Goal: Communication & Community: Participate in discussion

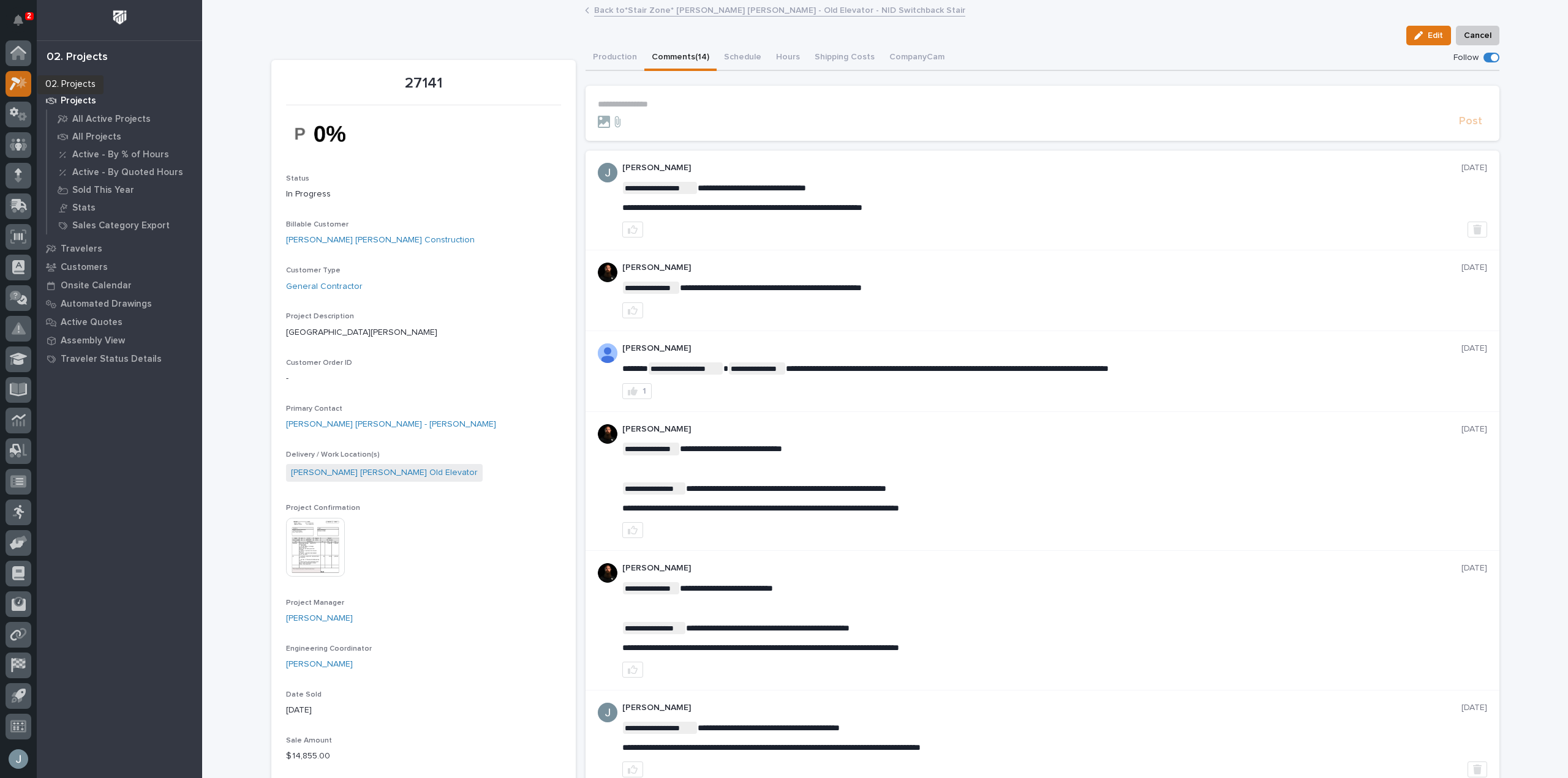
click at [12, 81] on icon at bounding box center [18, 83] width 17 height 14
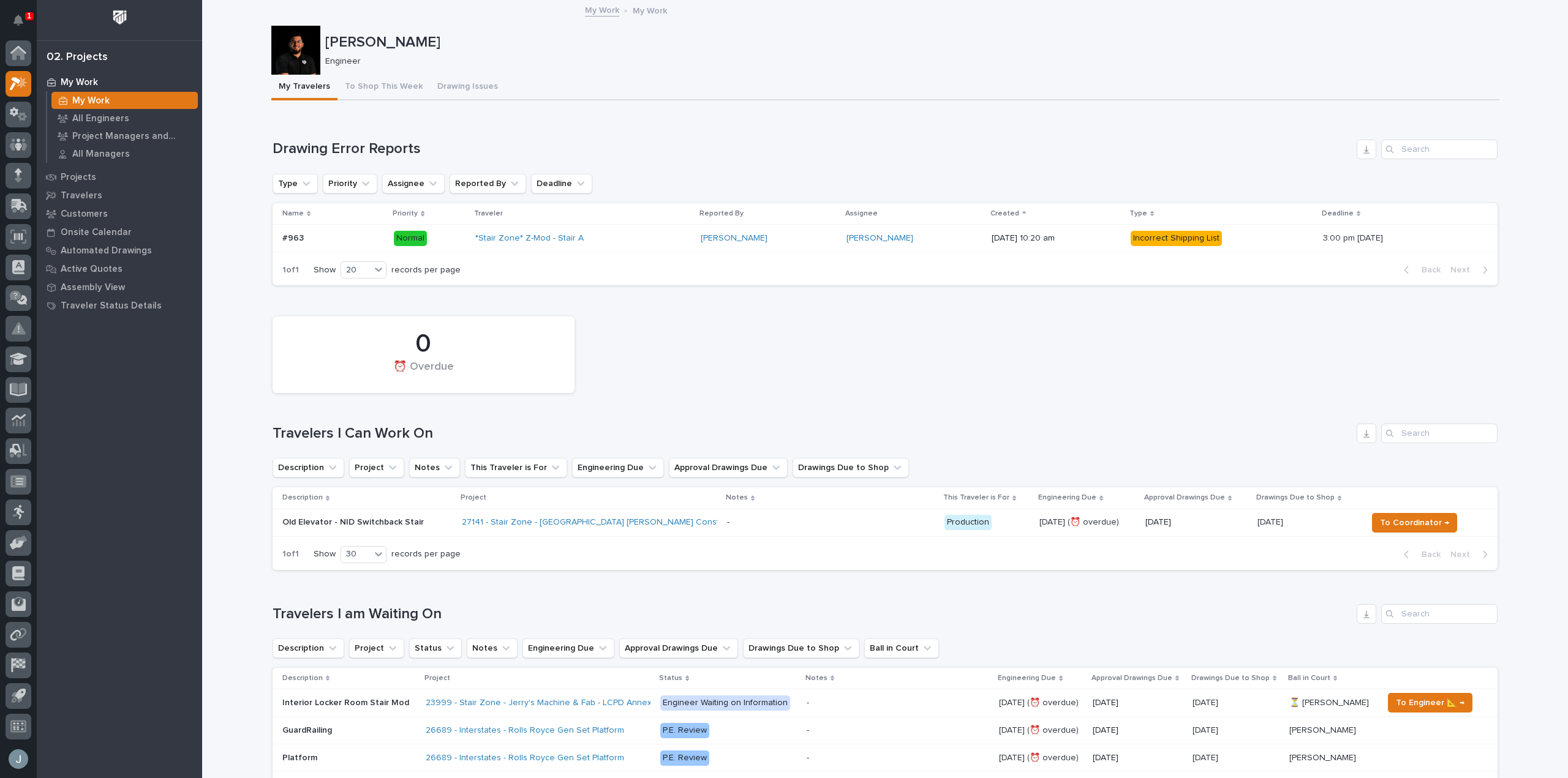
click at [731, 527] on p at bounding box center [831, 523] width 207 height 11
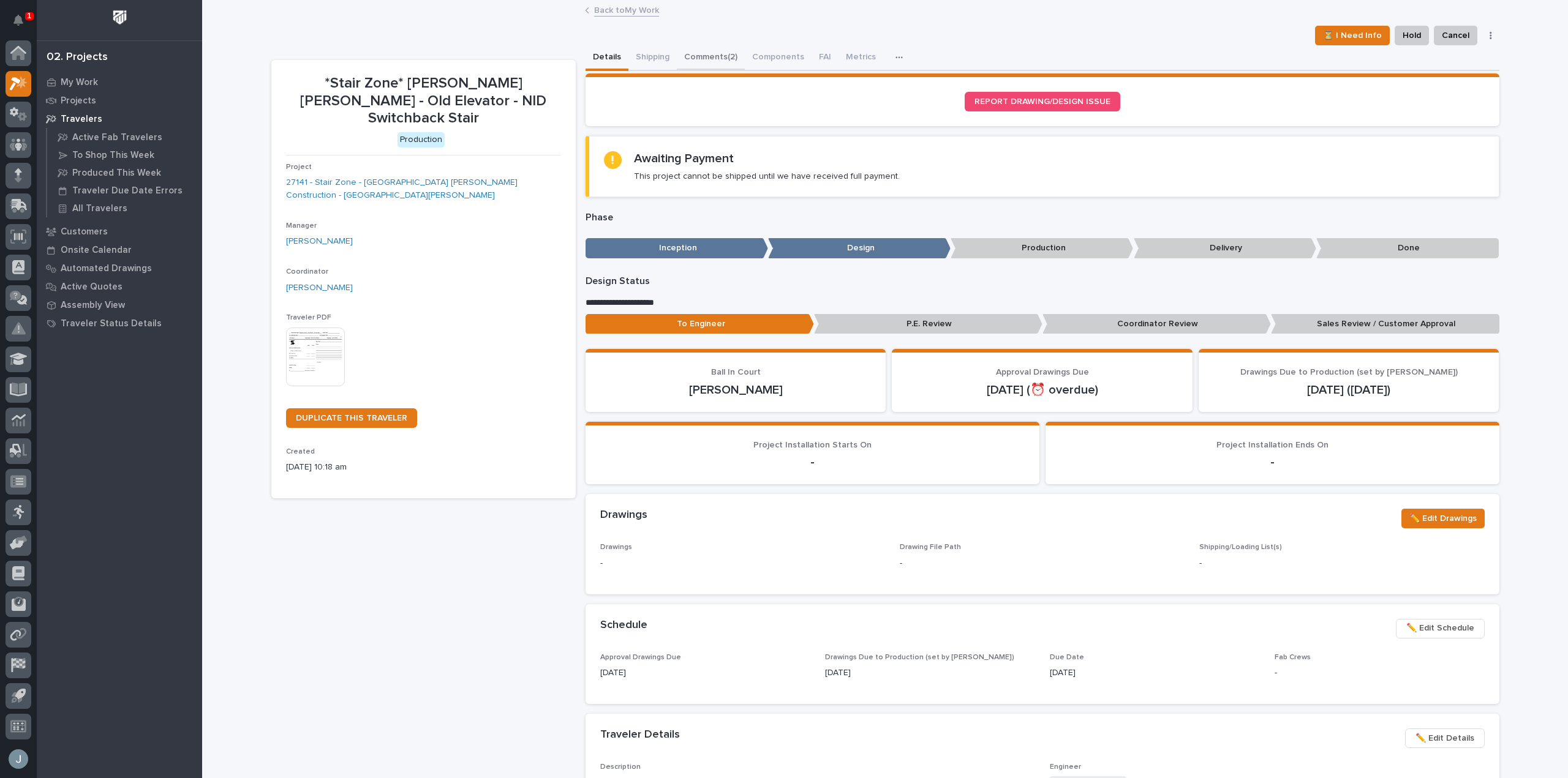
click at [689, 59] on button "Comments (2)" at bounding box center [711, 58] width 68 height 26
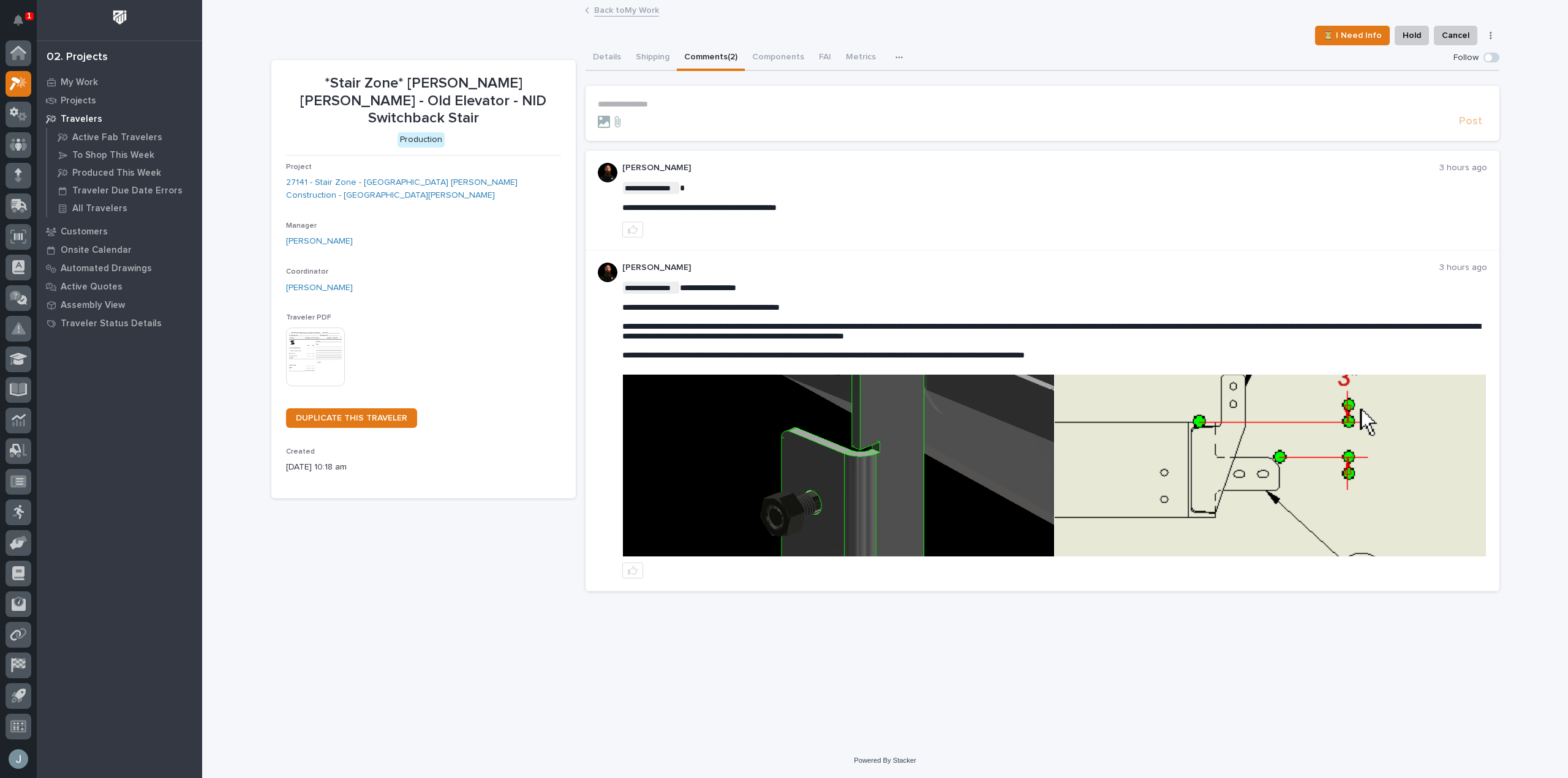
click at [676, 98] on section "**********" at bounding box center [1043, 113] width 914 height 55
click at [674, 104] on p "**********" at bounding box center [1042, 105] width 889 height 11
click at [680, 106] on p "**********" at bounding box center [1042, 105] width 889 height 11
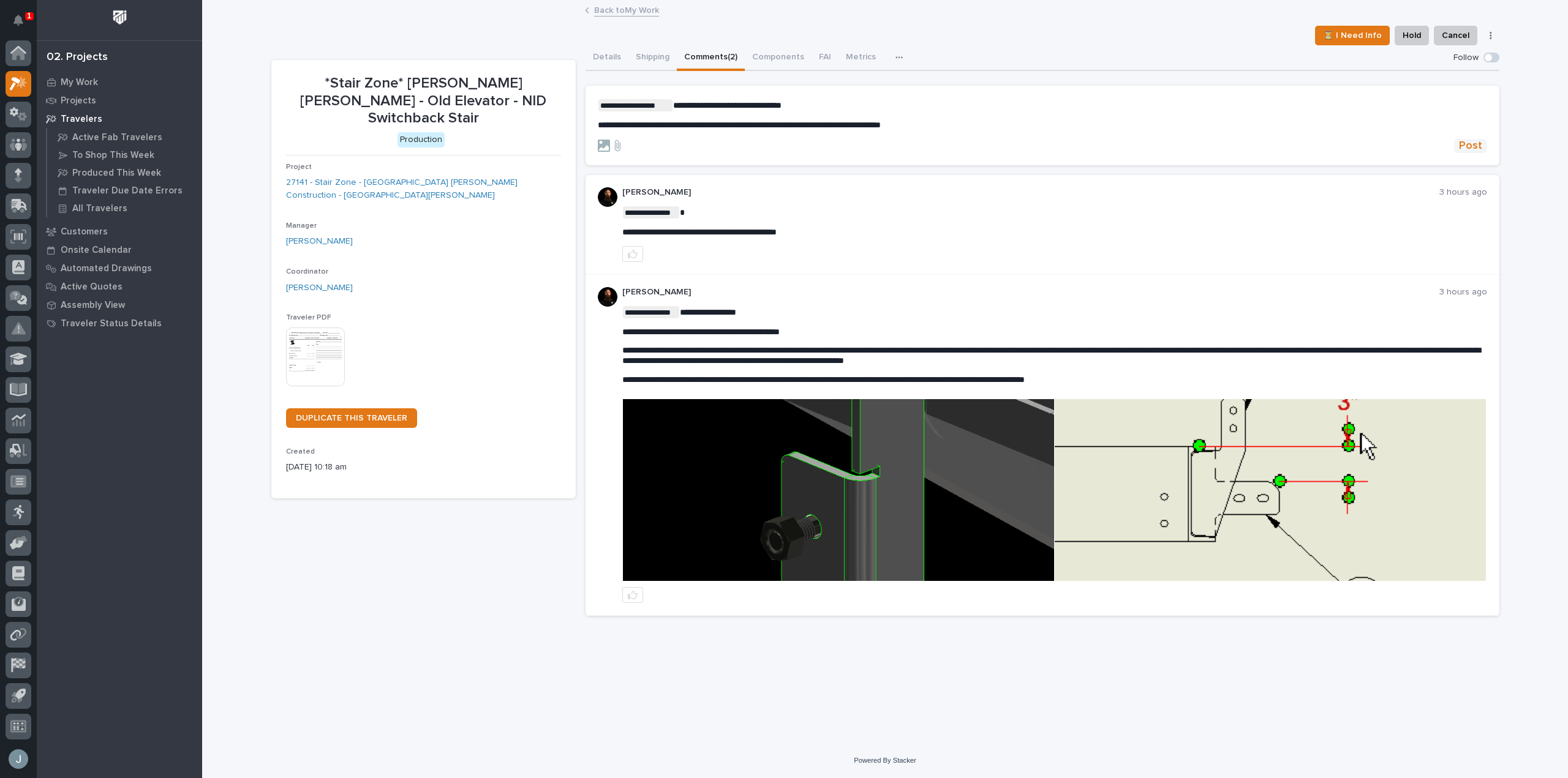
click at [1468, 146] on span "Post" at bounding box center [1471, 146] width 24 height 14
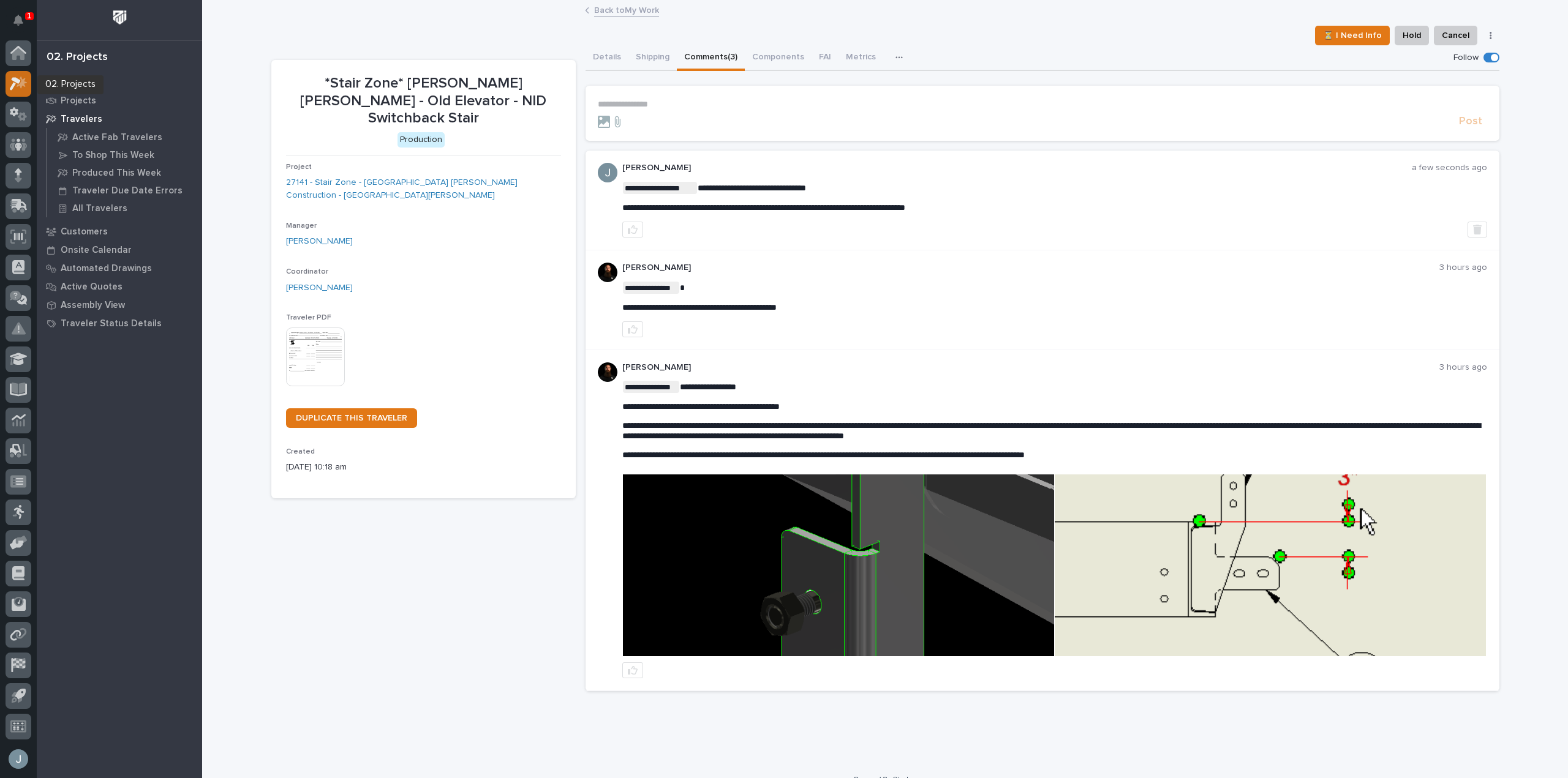
click at [27, 84] on icon at bounding box center [18, 83] width 17 height 14
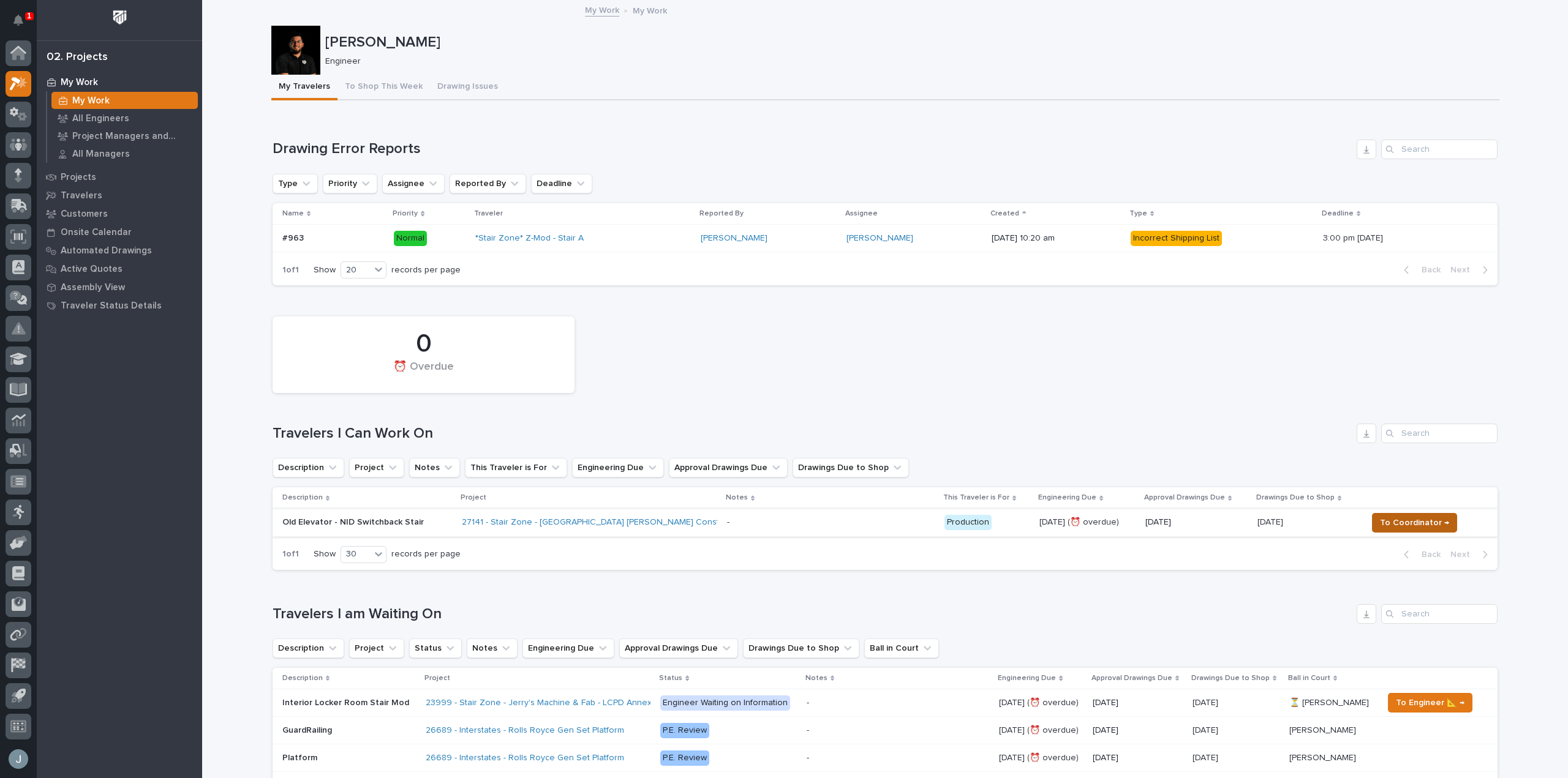
click at [1418, 528] on span "To Coordinator →" at bounding box center [1415, 522] width 69 height 14
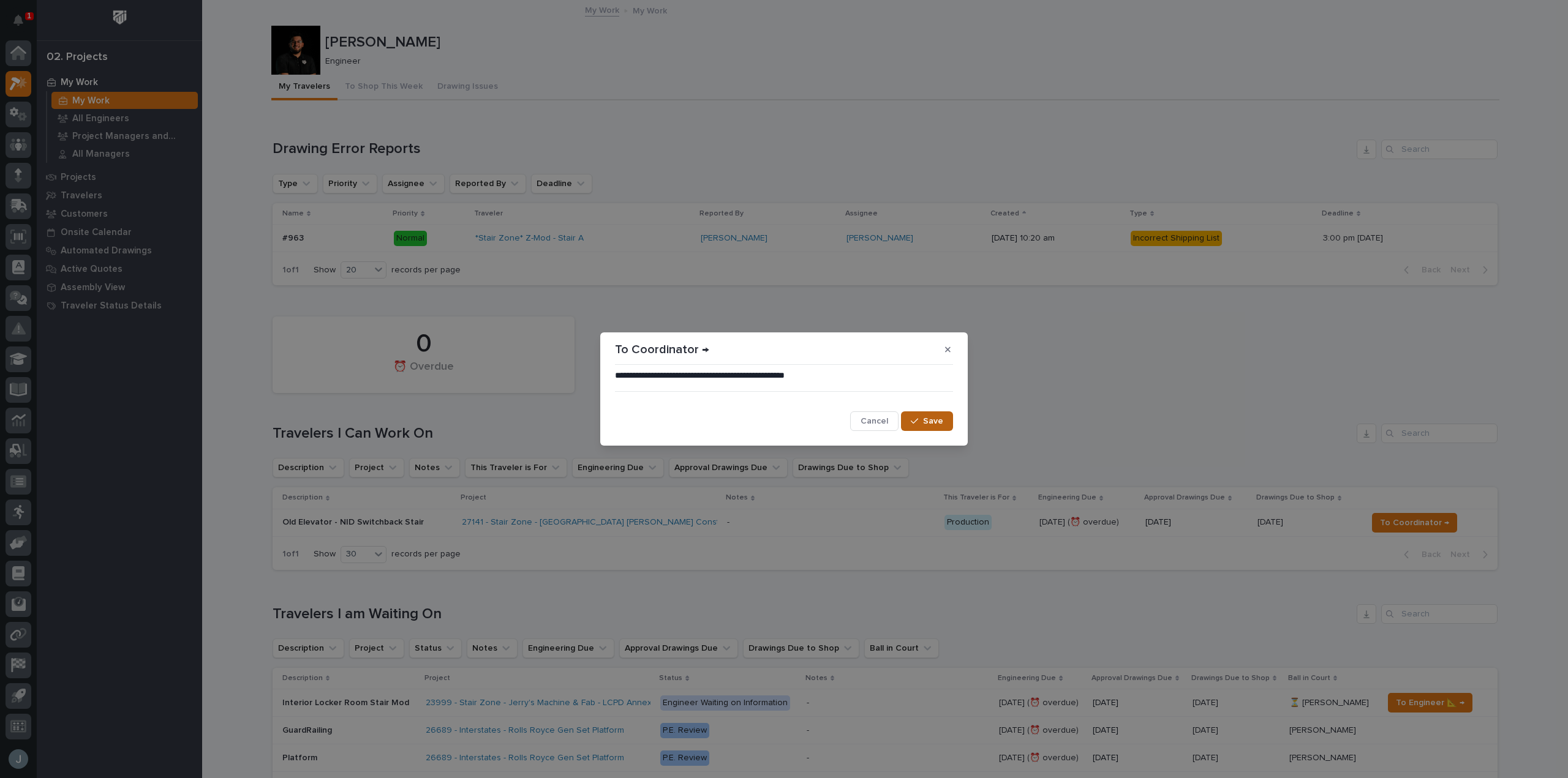
click at [930, 427] on span "Save" at bounding box center [933, 421] width 21 height 11
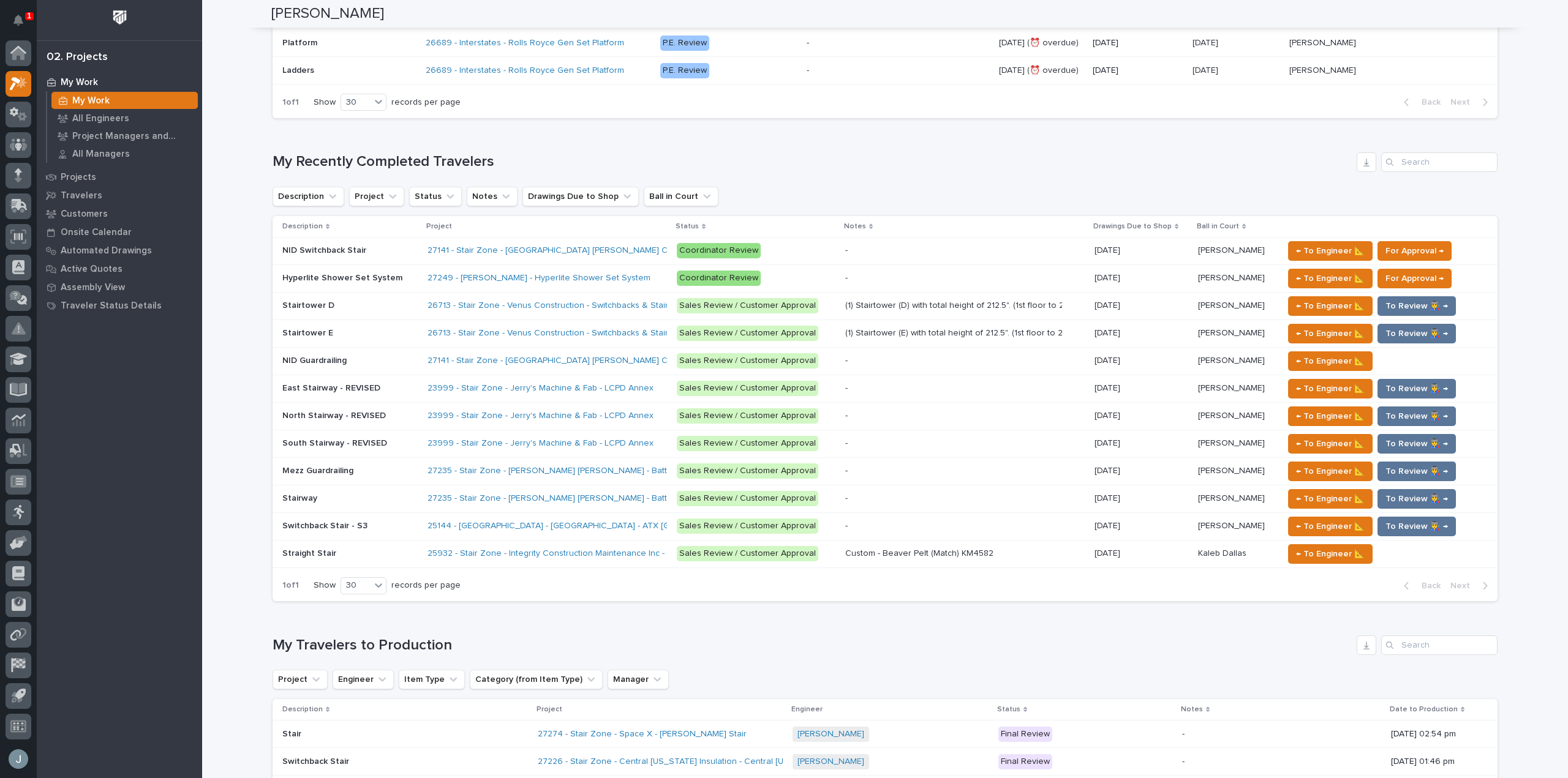
scroll to position [613, 0]
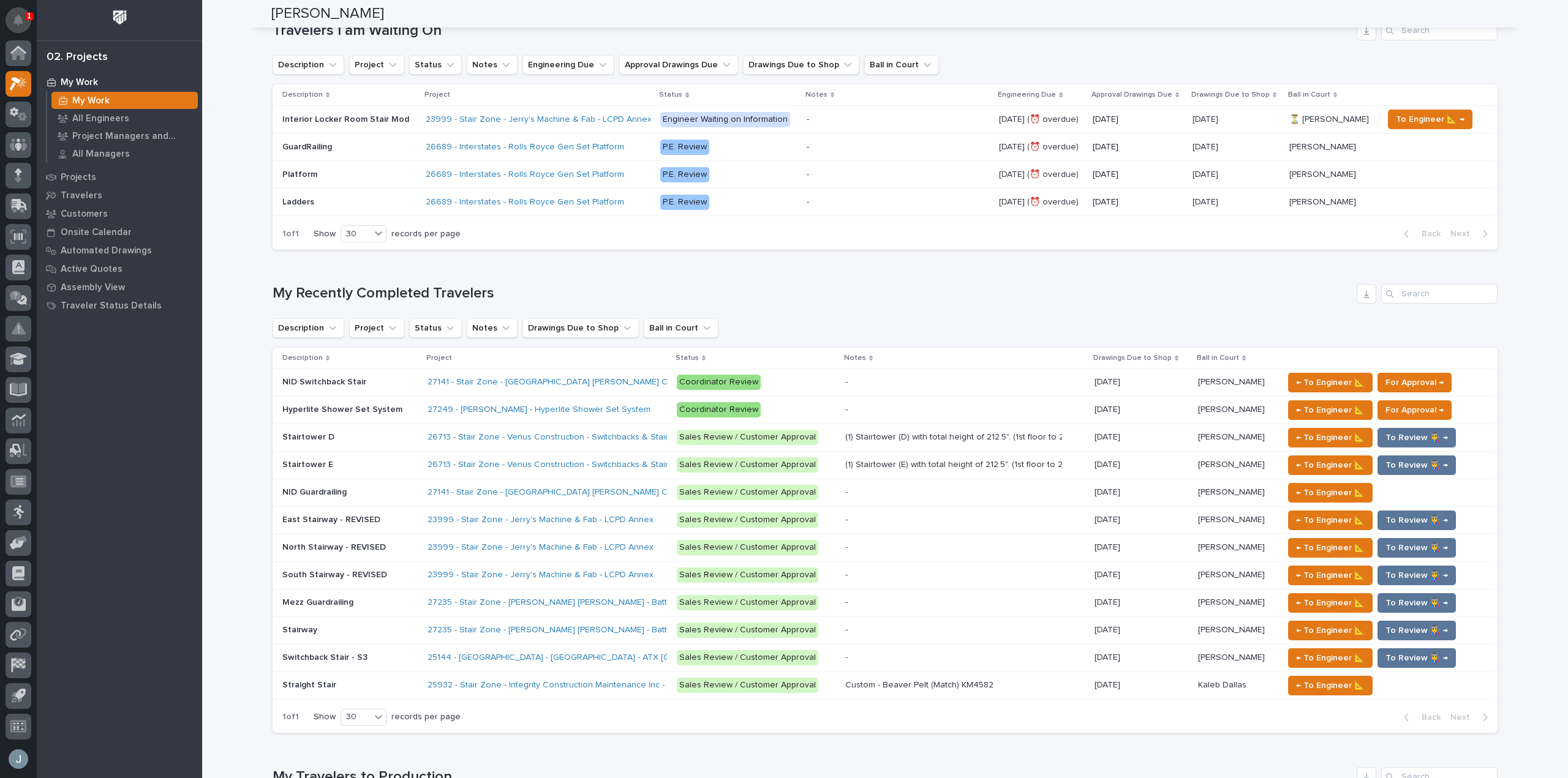
click at [19, 21] on icon "Notifications" at bounding box center [18, 20] width 10 height 11
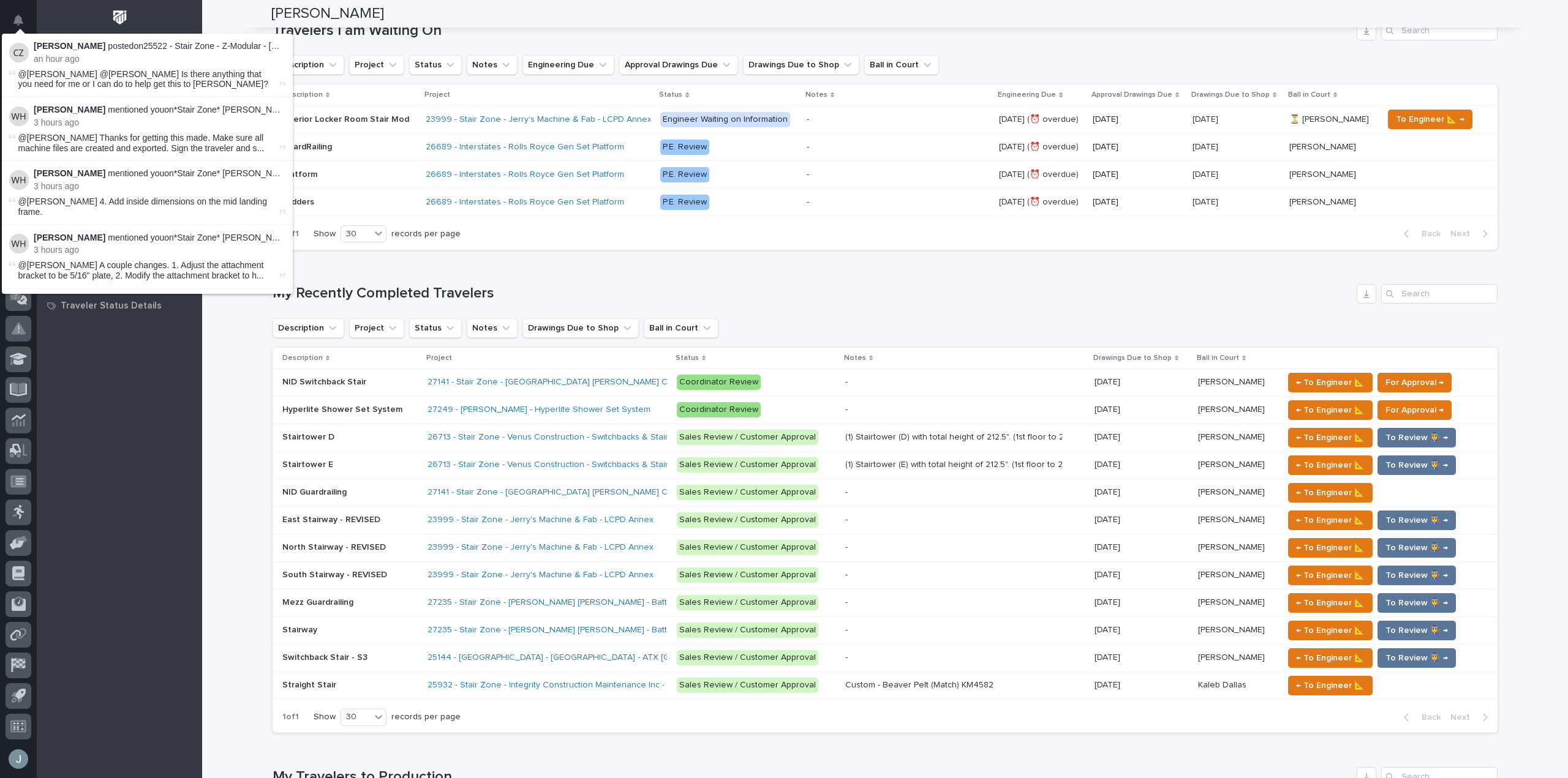
click at [72, 381] on div "My Work My Work All Engineers Project Managers and Engineers All Managers Proje…" at bounding box center [119, 425] width 166 height 705
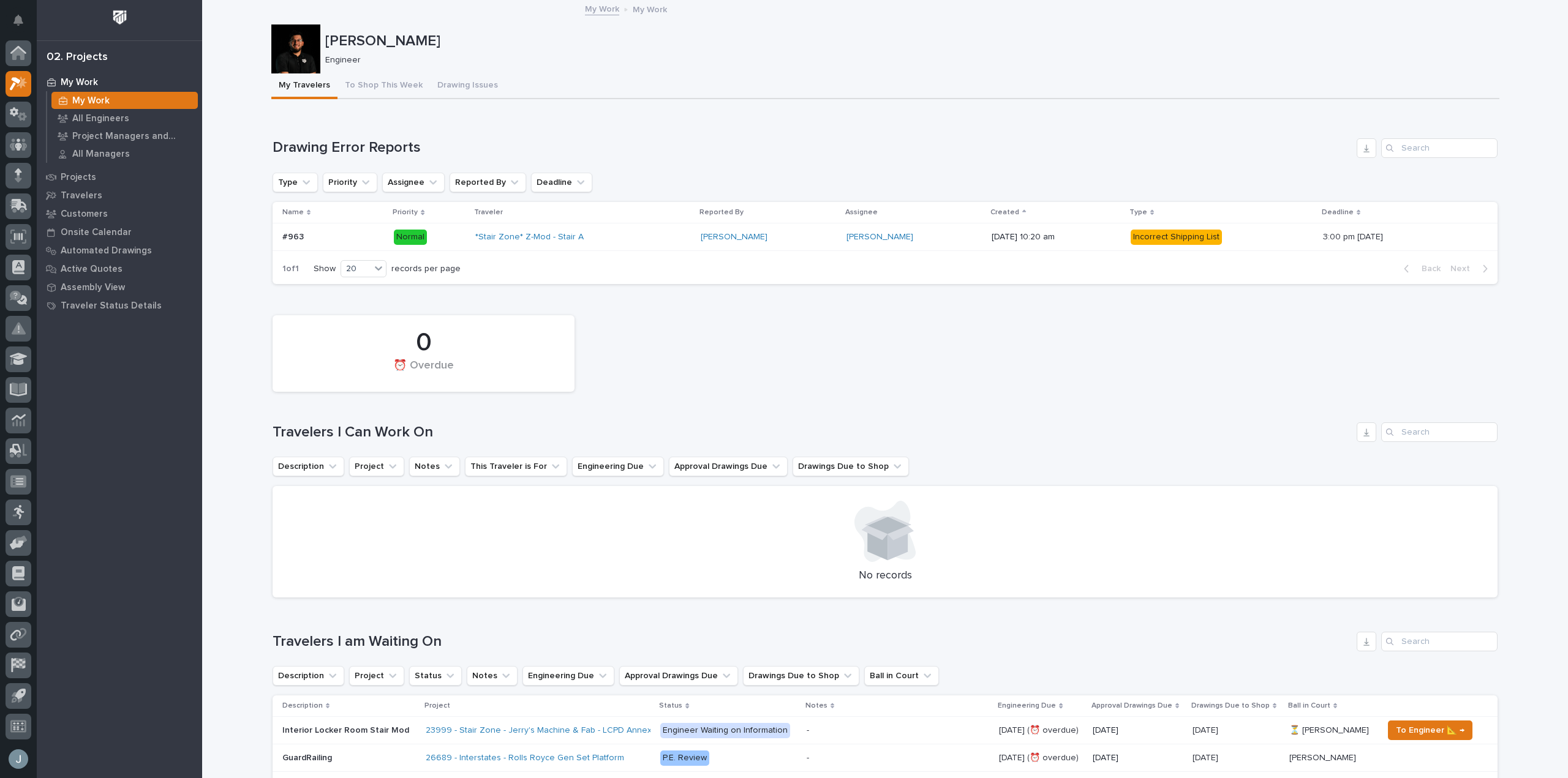
scroll to position [0, 0]
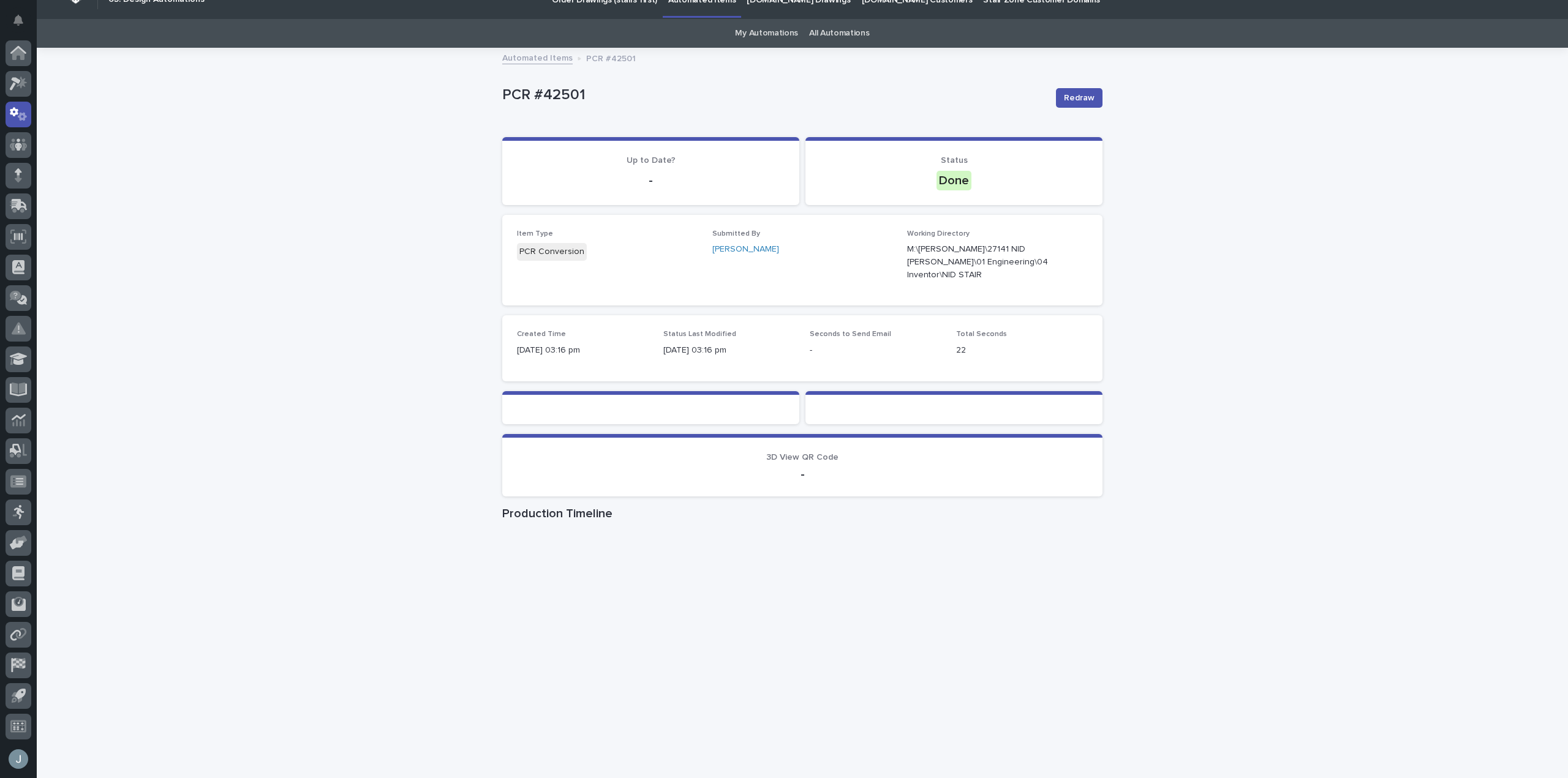
scroll to position [48, 0]
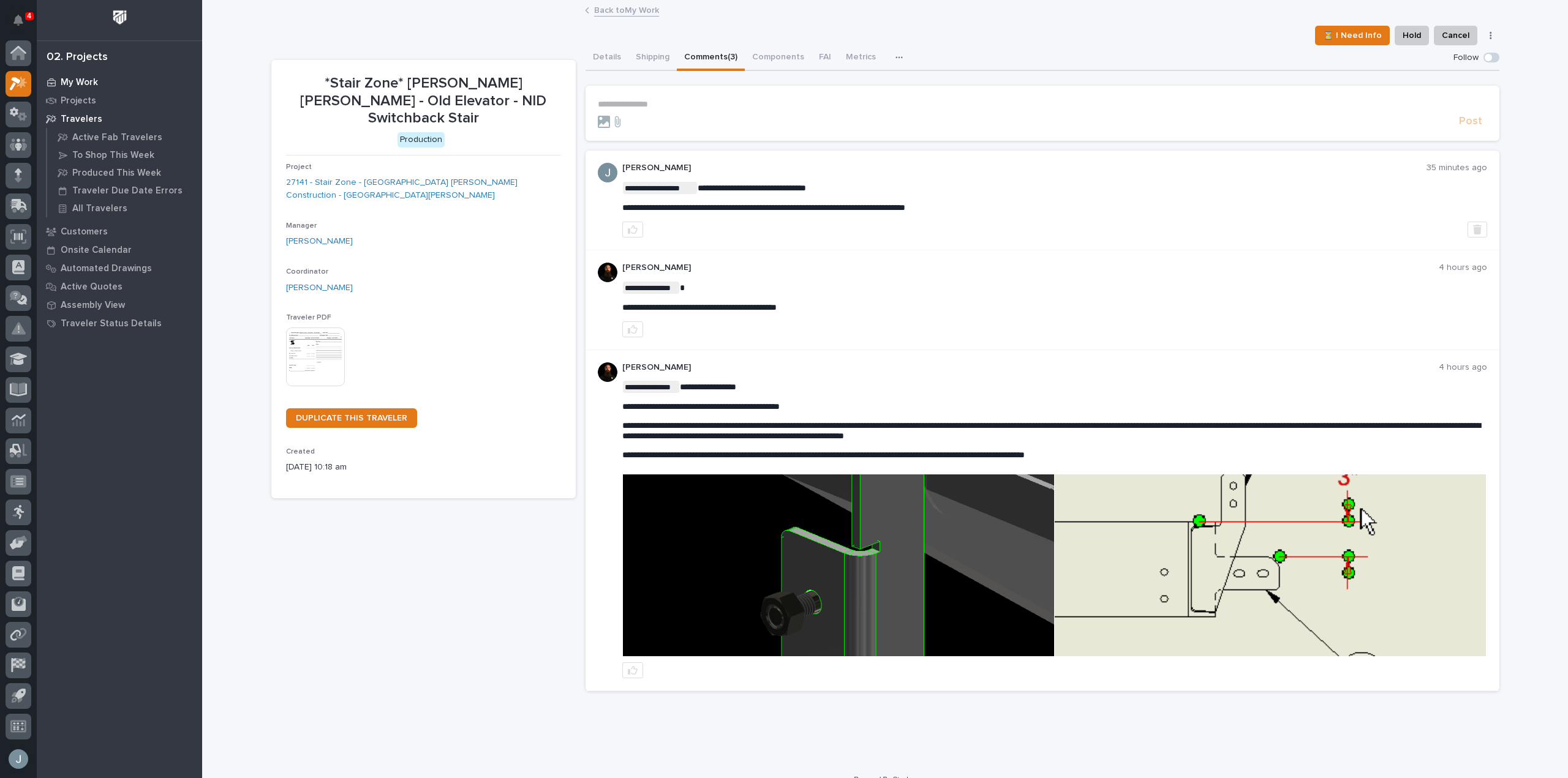
click at [68, 77] on p "My Work" at bounding box center [79, 83] width 37 height 11
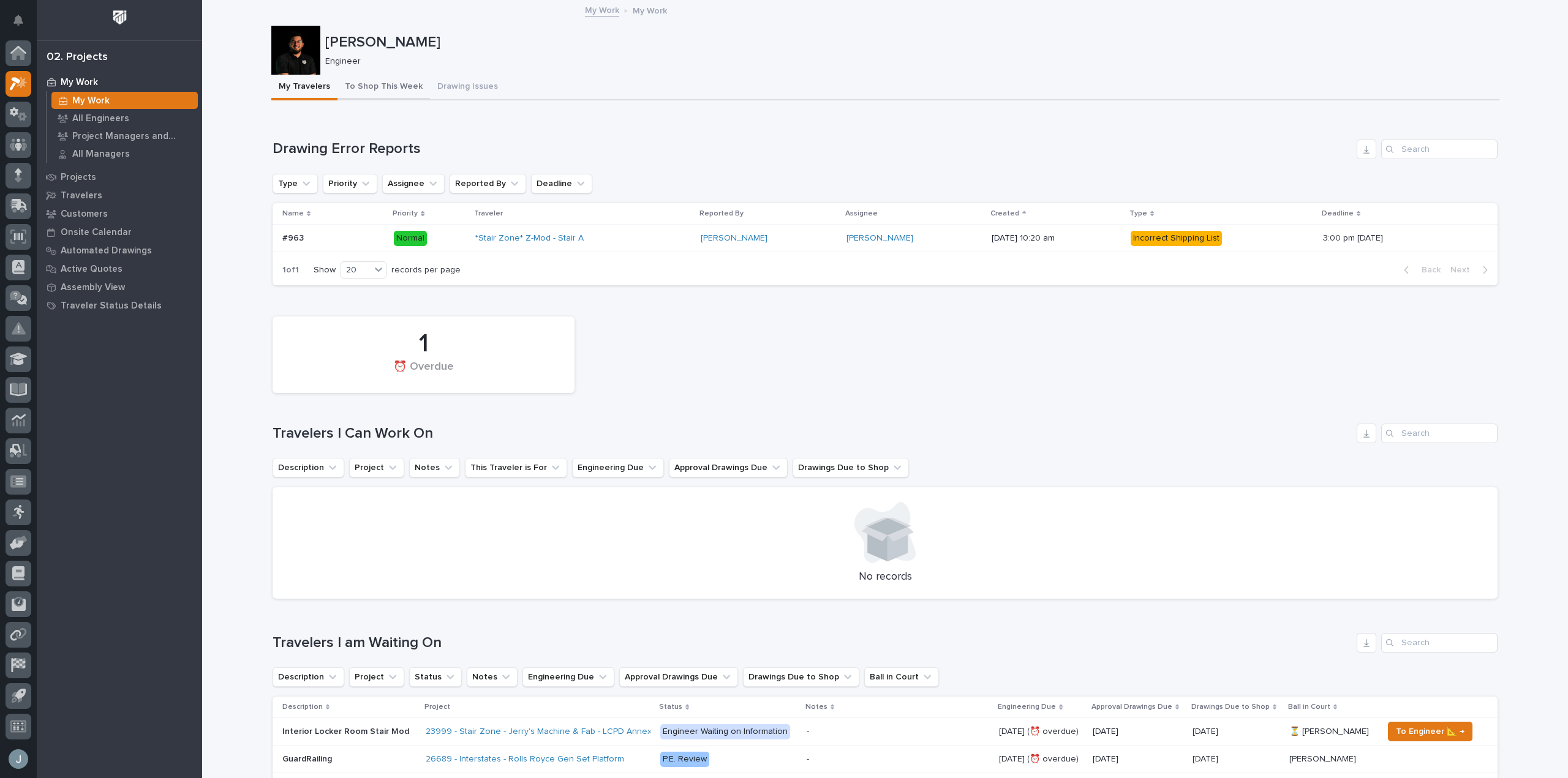
click at [383, 89] on button "To Shop This Week" at bounding box center [384, 87] width 93 height 26
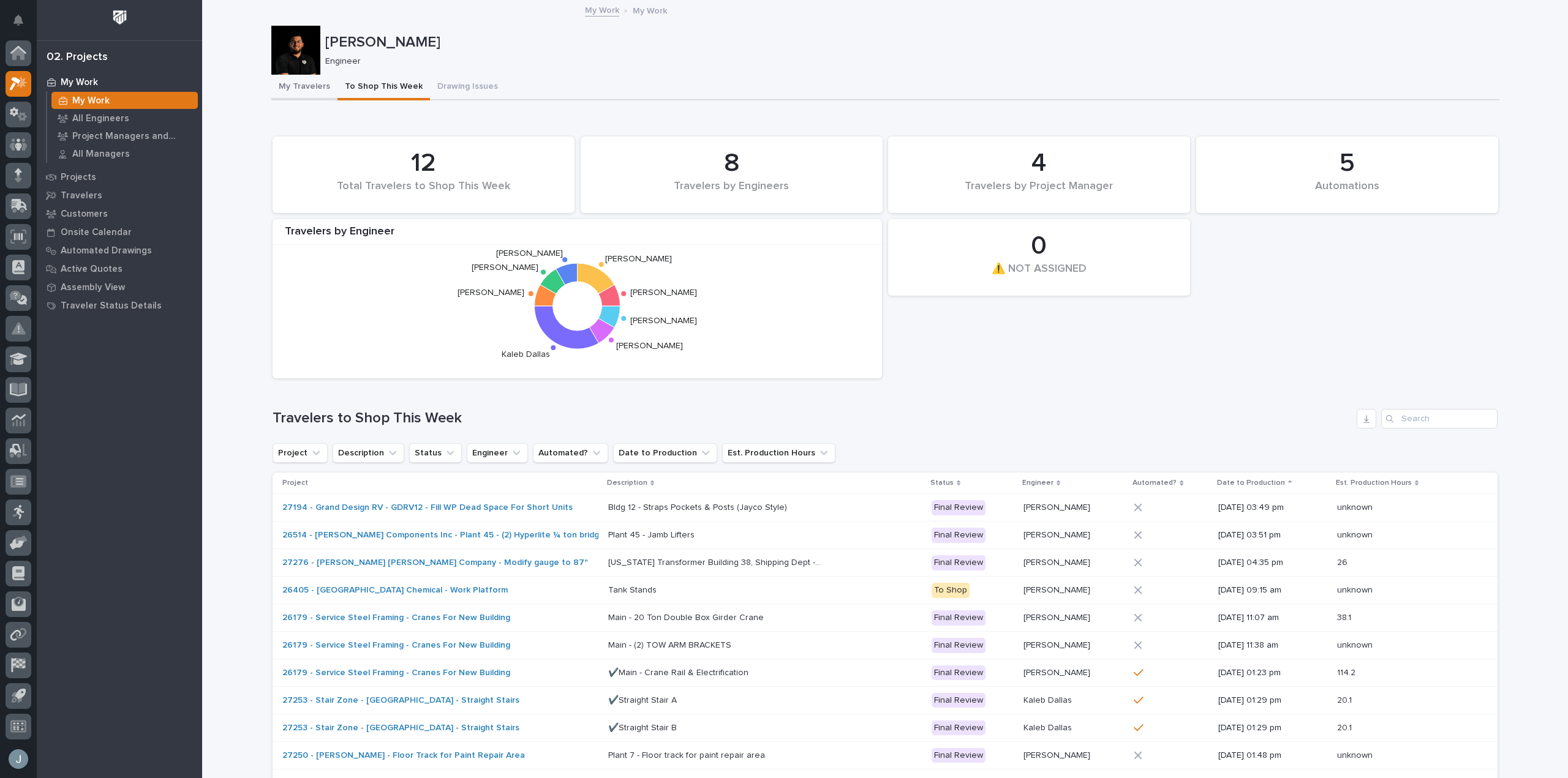
click at [286, 89] on button "My Travelers" at bounding box center [304, 87] width 66 height 26
